Goal: Task Accomplishment & Management: Complete application form

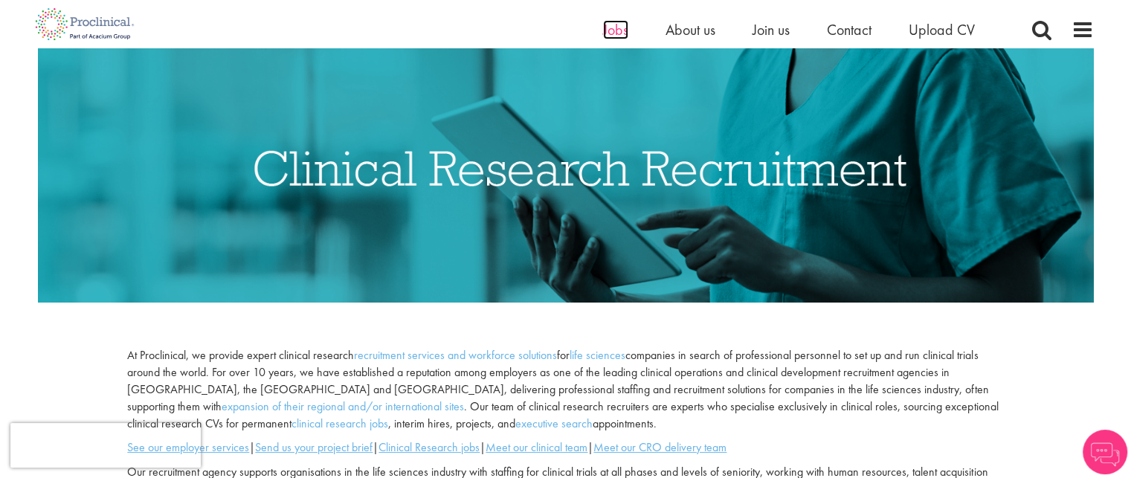
click at [608, 31] on span "Jobs" at bounding box center [615, 29] width 25 height 19
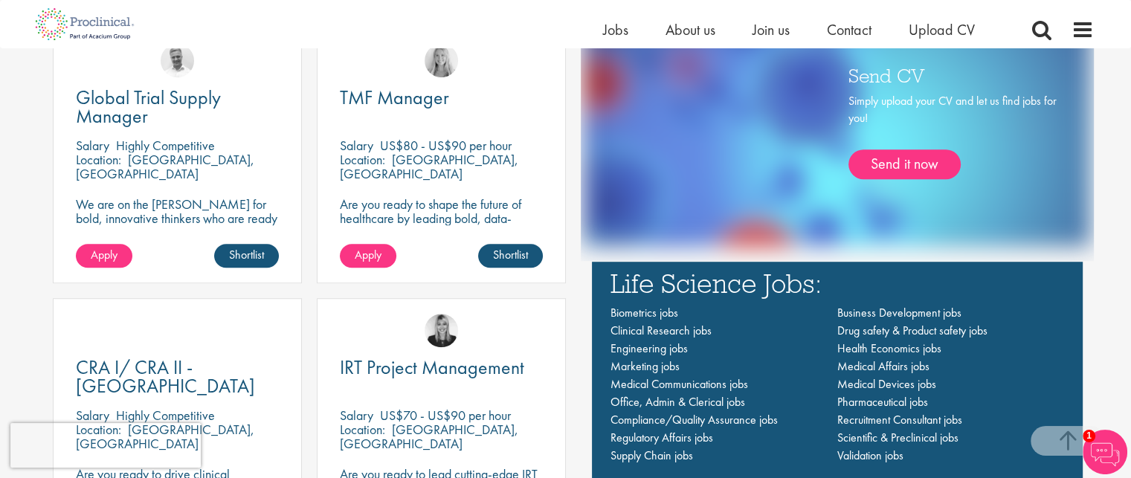
scroll to position [892, 0]
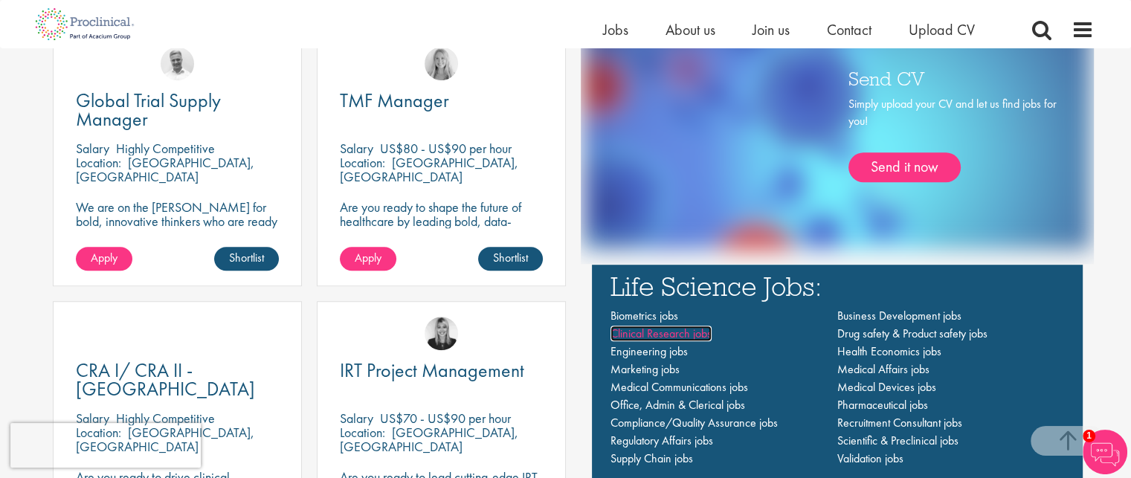
click at [663, 329] on span "Clinical Research jobs" at bounding box center [661, 334] width 101 height 16
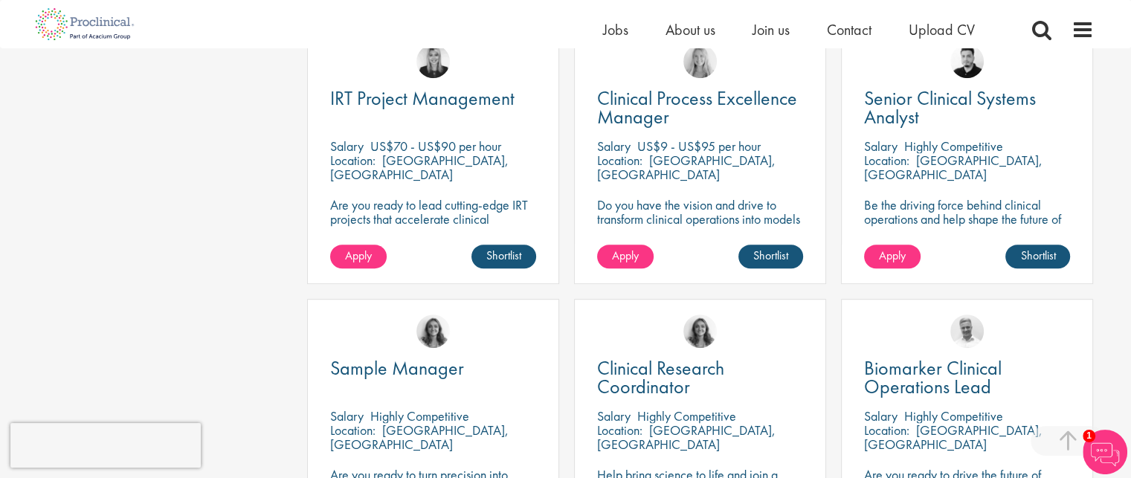
scroll to position [803, 0]
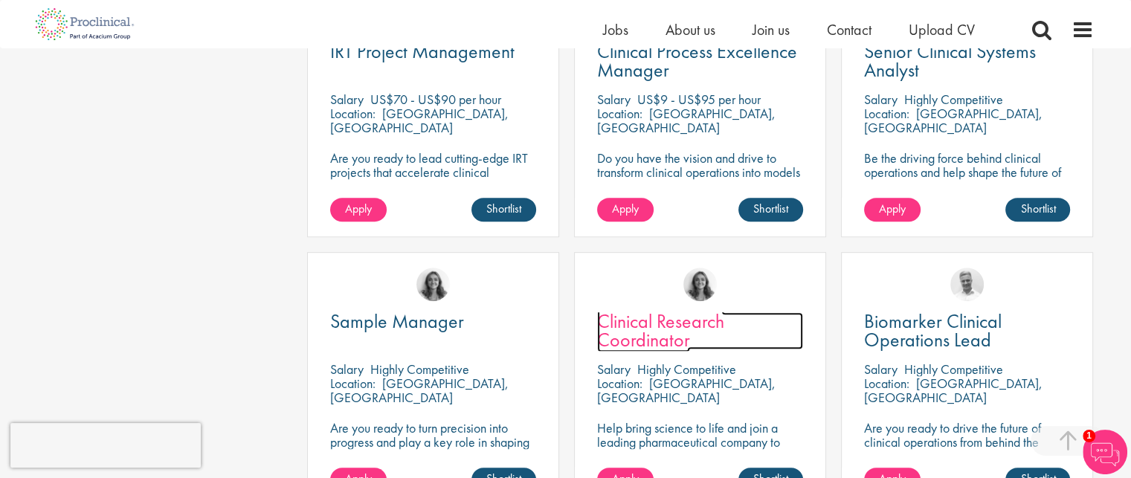
click at [648, 326] on span "Clinical Research Coordinator" at bounding box center [660, 331] width 127 height 44
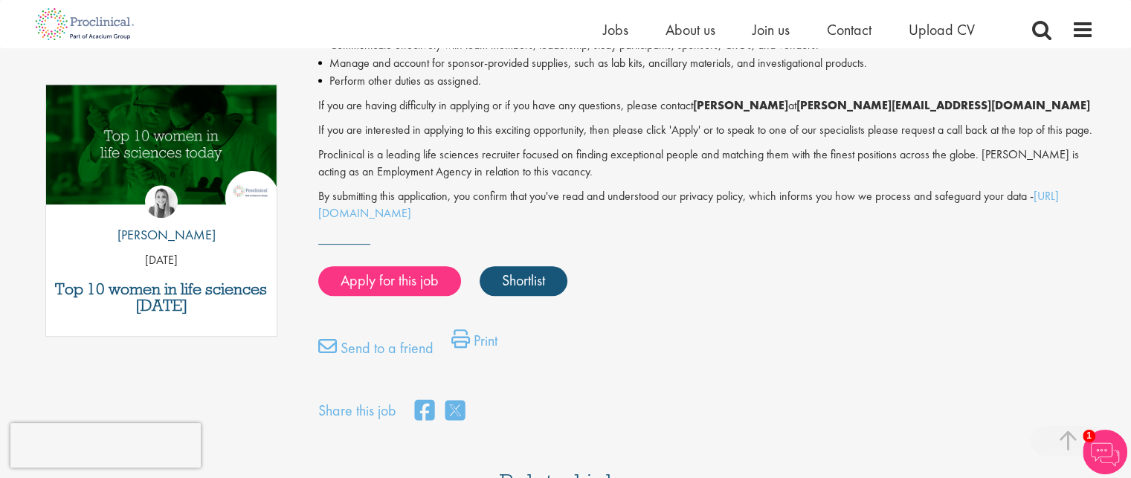
scroll to position [701, 0]
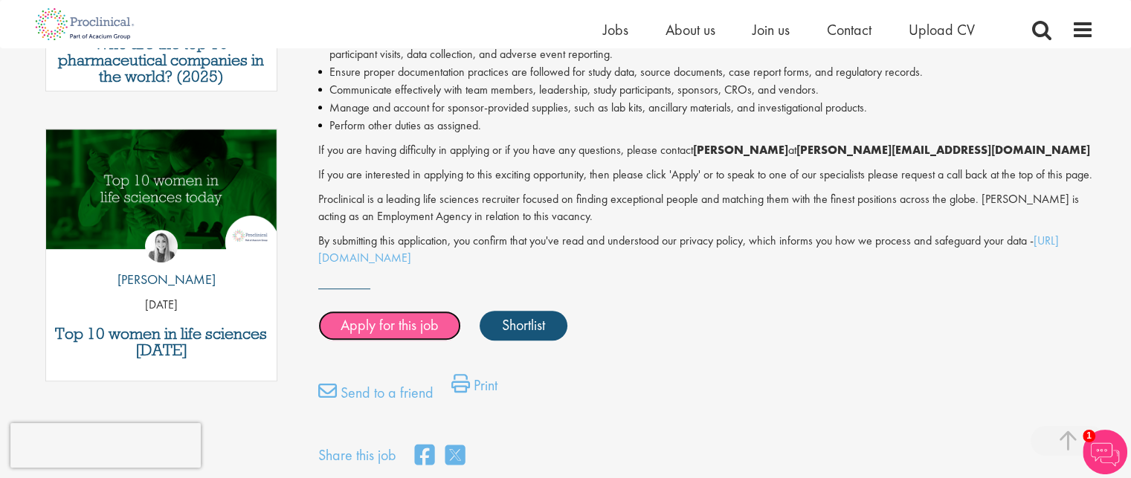
click at [364, 337] on link "Apply for this job" at bounding box center [389, 326] width 143 height 30
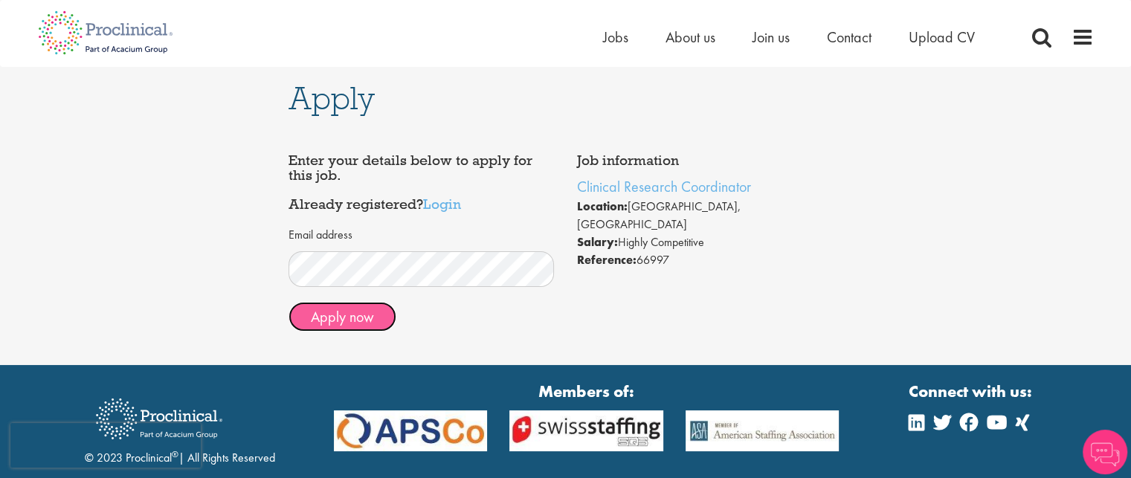
click at [358, 312] on button "Apply now" at bounding box center [343, 317] width 108 height 30
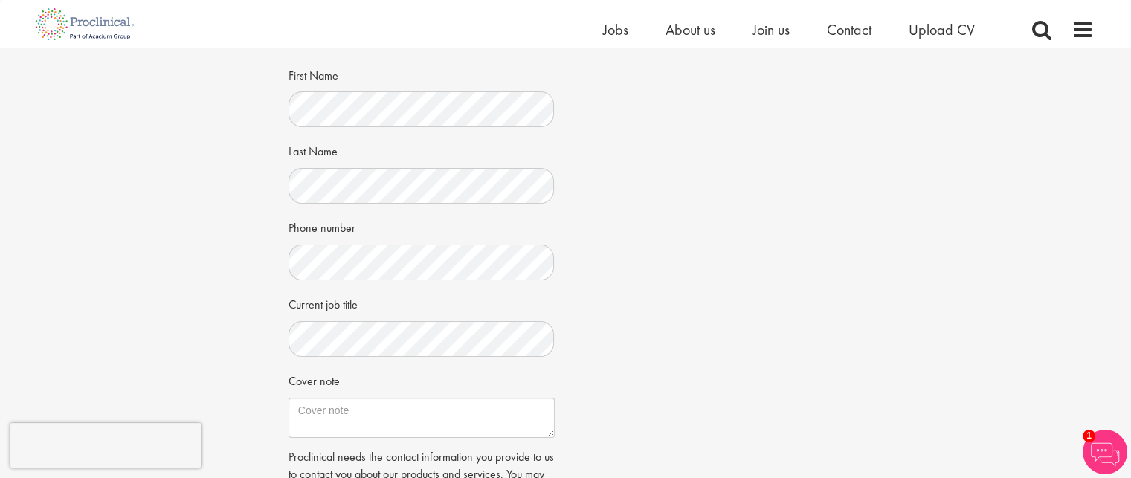
scroll to position [238, 0]
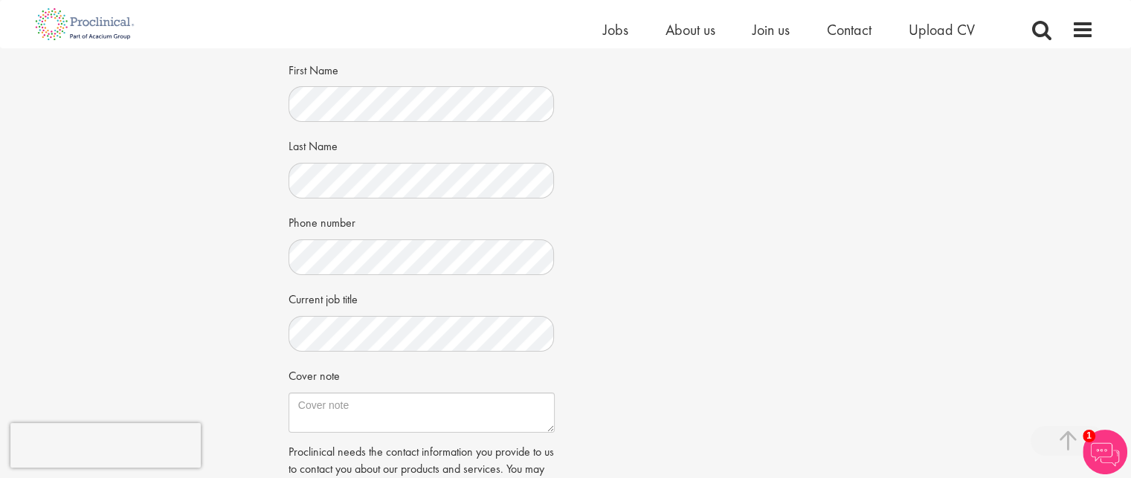
click at [698, 396] on div "Job information Clinical Research Coordinator Location: Dearborn, USA Salary: H…" at bounding box center [565, 241] width 577 height 705
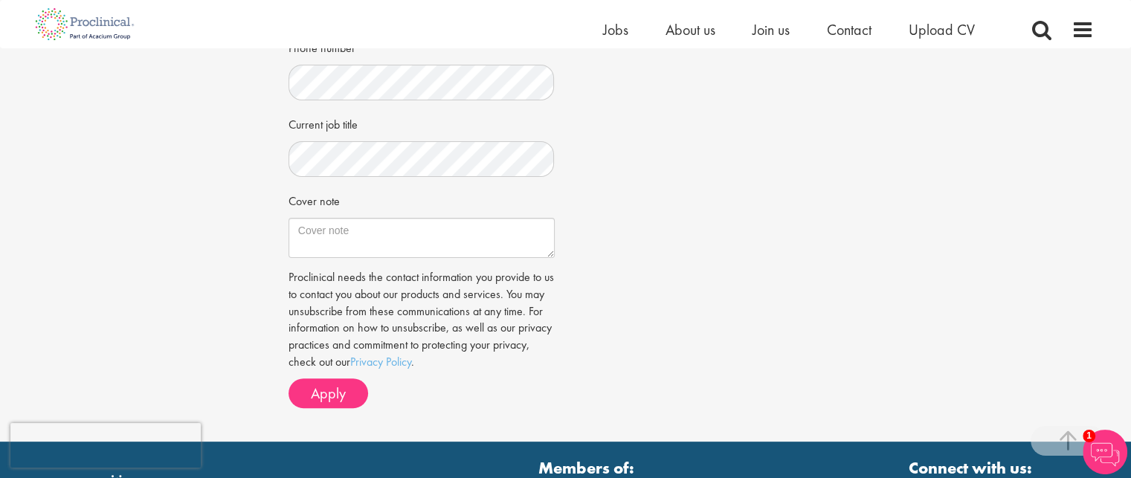
scroll to position [416, 0]
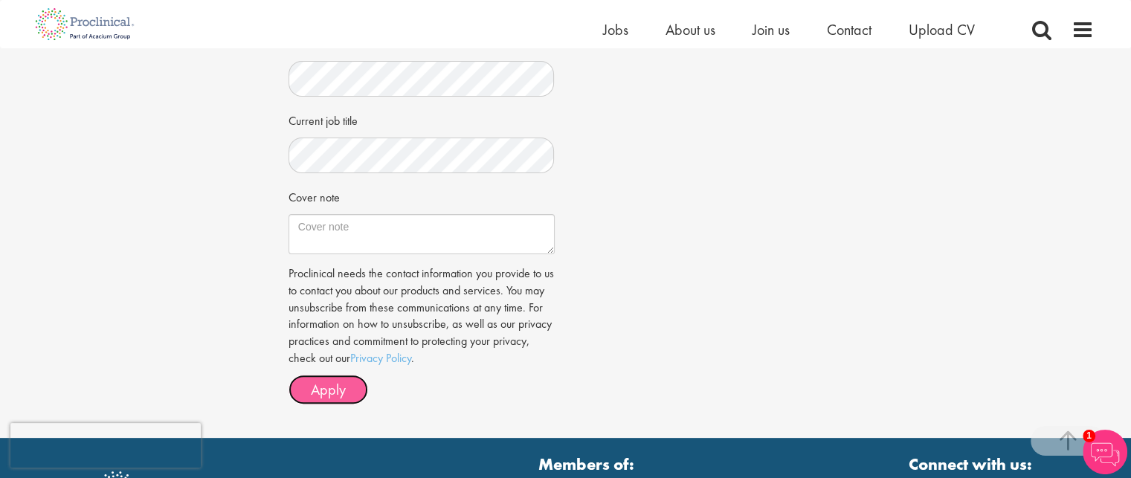
click at [345, 392] on span "Apply" at bounding box center [328, 389] width 35 height 19
